Goal: Answer question/provide support: Answer question/provide support

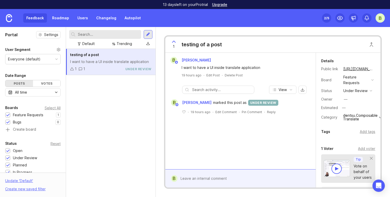
click at [337, 167] on div at bounding box center [336, 169] width 10 height 10
click at [229, 132] on div "B [PERSON_NAME] I want to have a UI inside translate application 19 hours ago ·…" at bounding box center [240, 111] width 150 height 117
click at [240, 83] on div "View B [PERSON_NAME] marked this post as under review ﻿ · 19 hours ago · Edit C…" at bounding box center [240, 102] width 150 height 41
click at [229, 63] on div "B [PERSON_NAME]" at bounding box center [240, 60] width 146 height 7
click at [174, 41] on icon at bounding box center [173, 42] width 3 height 2
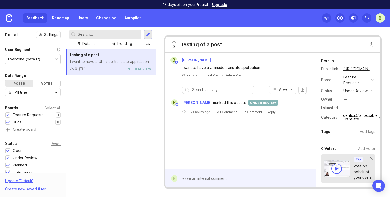
click at [174, 41] on icon at bounding box center [173, 42] width 3 height 2
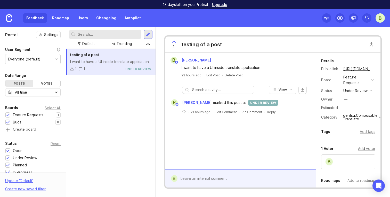
click at [367, 148] on div "Add voter" at bounding box center [366, 149] width 17 height 6
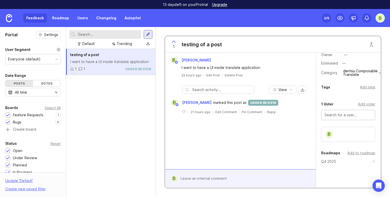
scroll to position [50, 0]
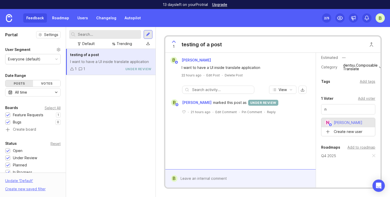
type input "[PERSON_NAME]"
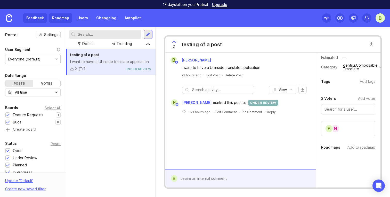
click at [57, 18] on link "Roadmap" at bounding box center [60, 17] width 23 height 9
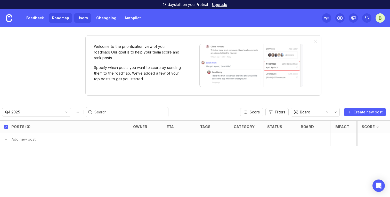
click at [82, 18] on link "Users" at bounding box center [82, 17] width 17 height 9
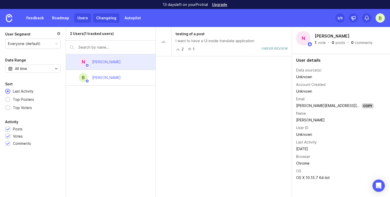
click at [100, 19] on link "Changelog" at bounding box center [106, 17] width 26 height 9
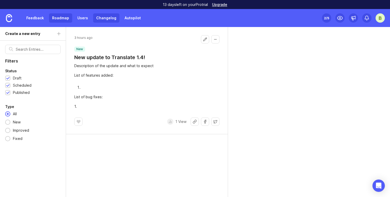
click at [50, 17] on link "Roadmap" at bounding box center [60, 17] width 23 height 9
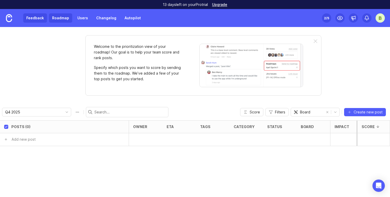
click at [36, 17] on link "Feedback" at bounding box center [35, 17] width 24 height 9
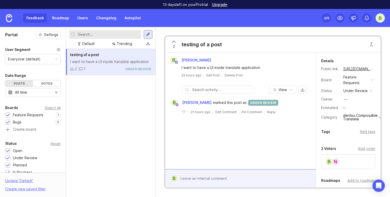
click at [260, 101] on div "under review" at bounding box center [263, 103] width 30 height 6
